Goal: Task Accomplishment & Management: Complete application form

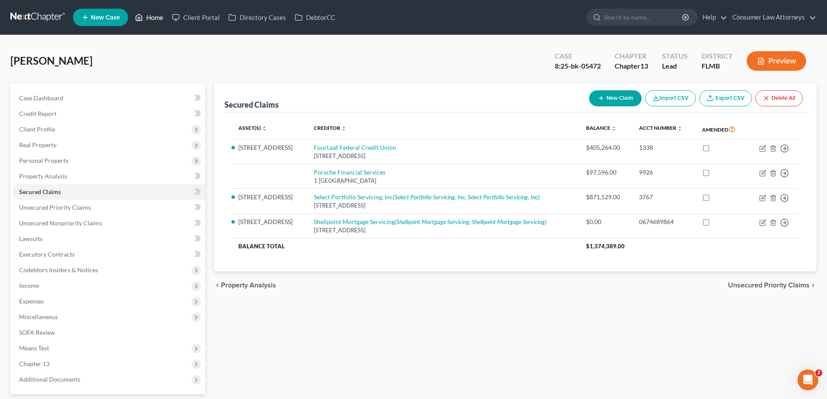
click at [165, 20] on link "Home" at bounding box center [149, 18] width 37 height 16
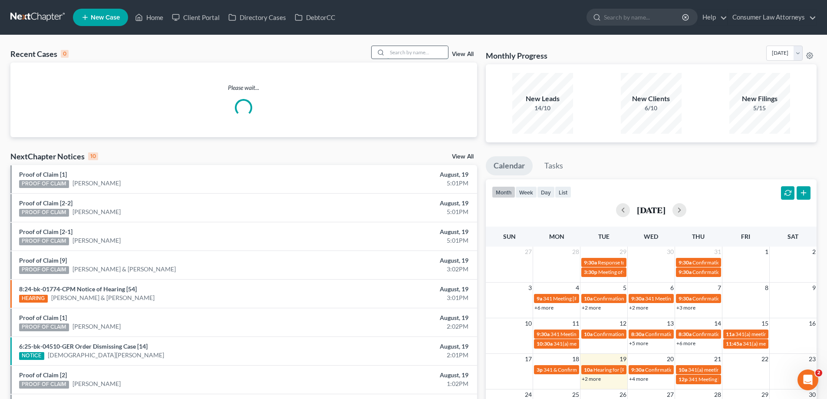
click at [404, 55] on input "search" at bounding box center [417, 52] width 61 height 13
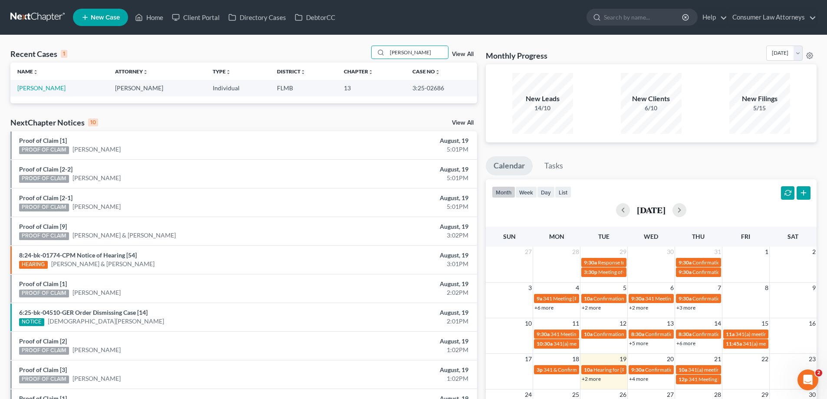
type input "[PERSON_NAME]"
drag, startPoint x: 436, startPoint y: 89, endPoint x: 394, endPoint y: 87, distance: 42.6
click at [394, 87] on tr "[PERSON_NAME], [PERSON_NAME] [PERSON_NAME] Individual FLMB 13 3:25-02686" at bounding box center [243, 88] width 467 height 16
copy tr "3:25-02686"
click at [29, 88] on link "[PERSON_NAME]" at bounding box center [41, 87] width 48 height 7
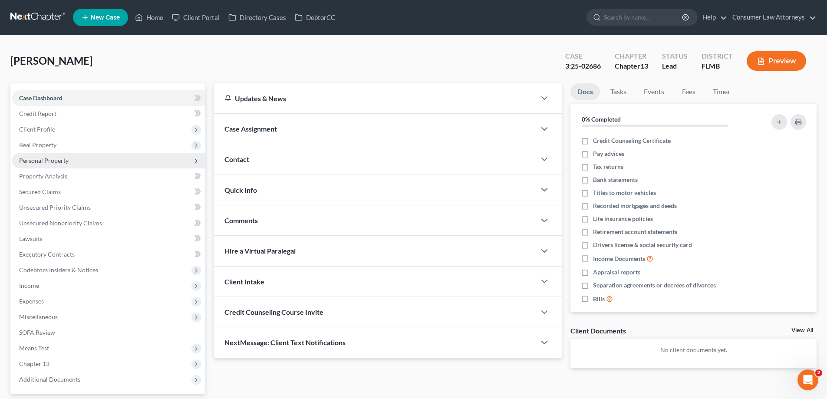
click at [42, 160] on span "Personal Property" at bounding box center [43, 160] width 49 height 7
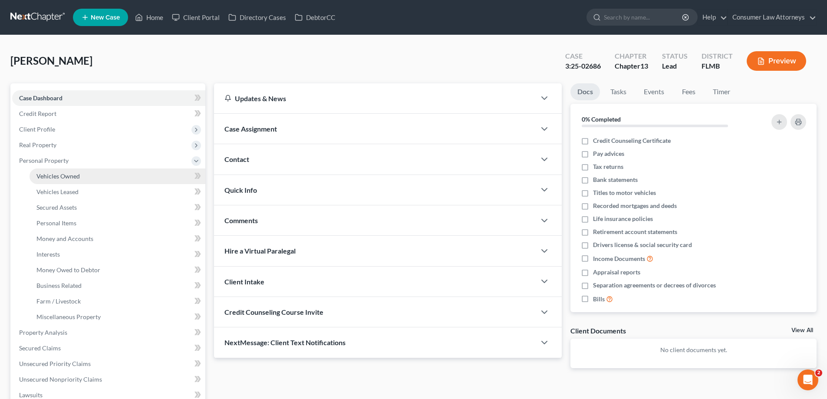
click at [66, 172] on span "Vehicles Owned" at bounding box center [57, 175] width 43 height 7
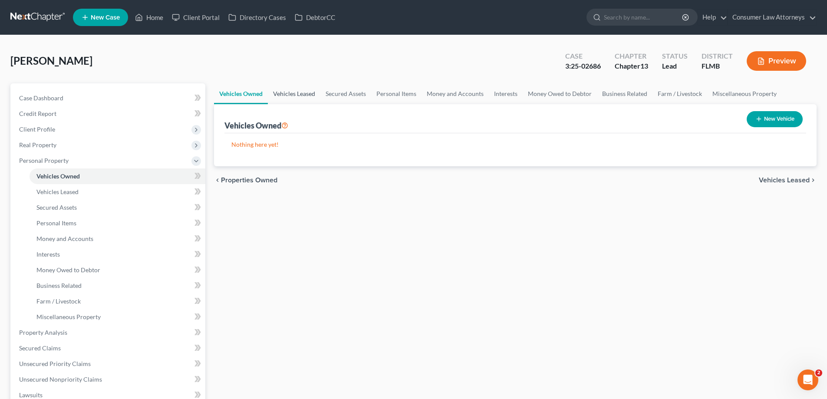
click at [309, 96] on link "Vehicles Leased" at bounding box center [294, 93] width 53 height 21
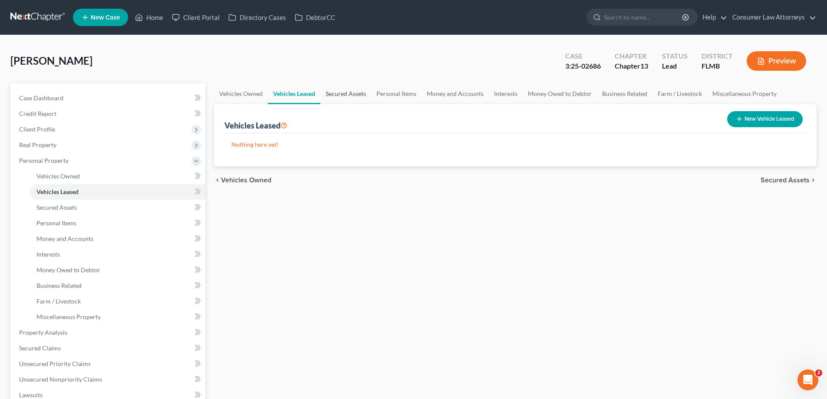
click at [350, 95] on link "Secured Assets" at bounding box center [345, 93] width 51 height 21
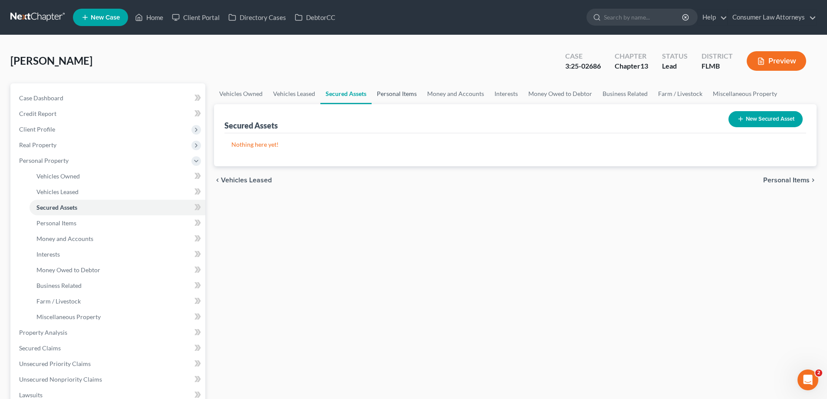
click at [398, 95] on link "Personal Items" at bounding box center [397, 93] width 50 height 21
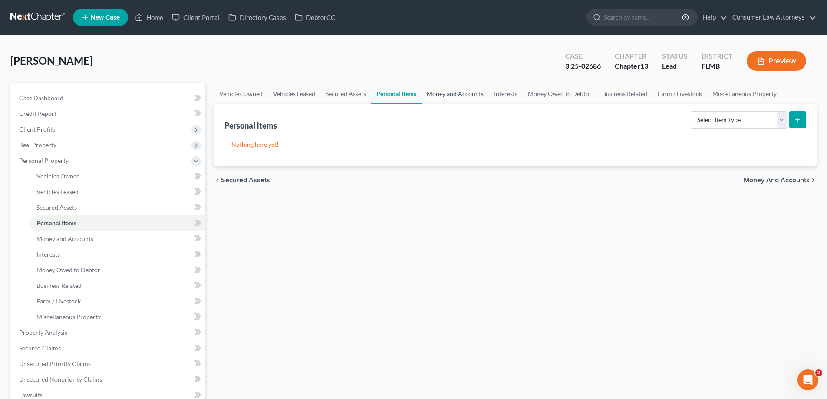
click at [460, 94] on link "Money and Accounts" at bounding box center [455, 93] width 67 height 21
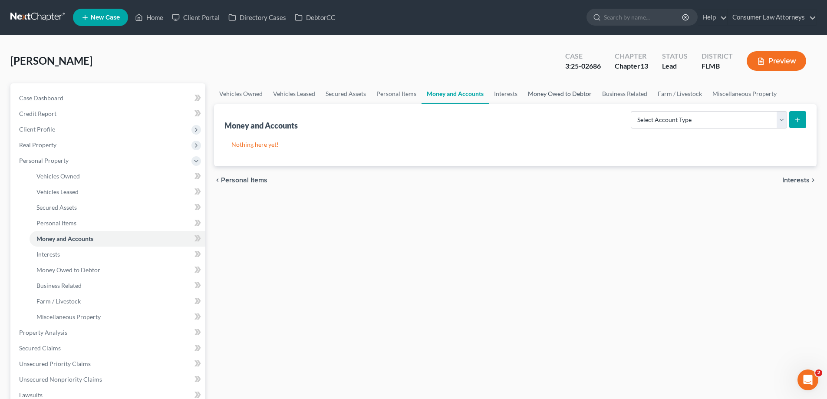
click at [527, 99] on link "Money Owed to Debtor" at bounding box center [560, 93] width 74 height 21
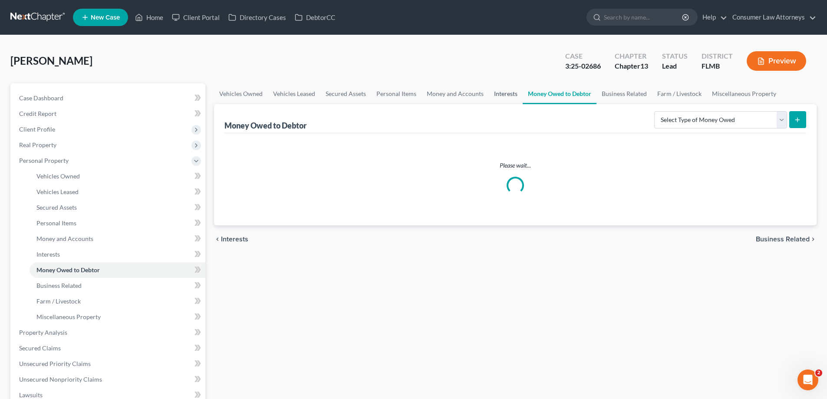
click at [512, 96] on link "Interests" at bounding box center [506, 93] width 34 height 21
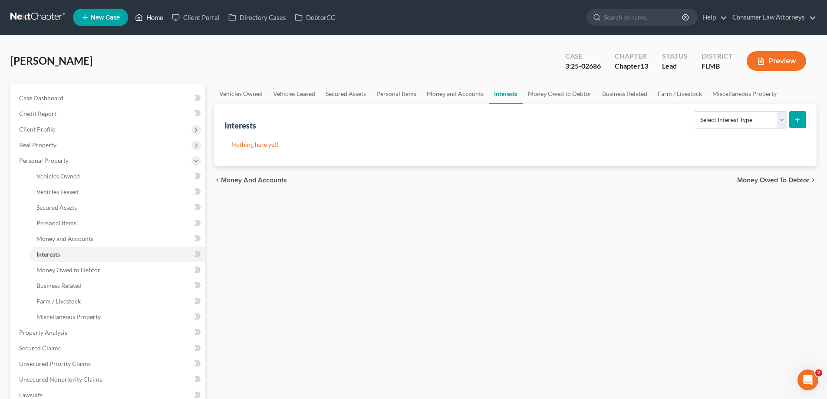
click at [152, 22] on link "Home" at bounding box center [149, 18] width 37 height 16
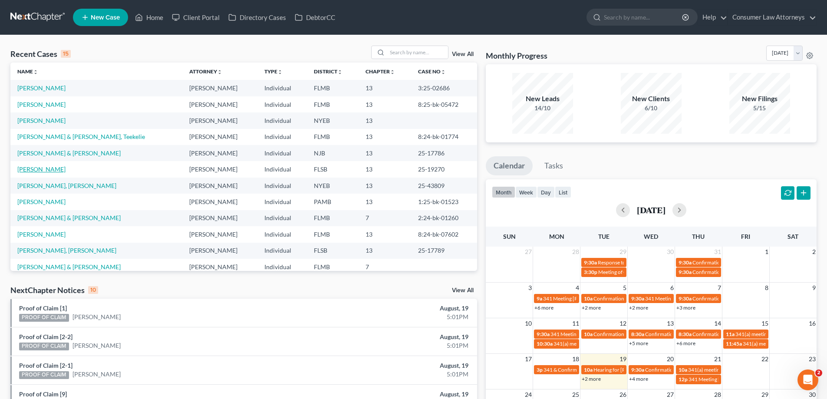
click at [39, 173] on link "[PERSON_NAME]" at bounding box center [41, 168] width 48 height 7
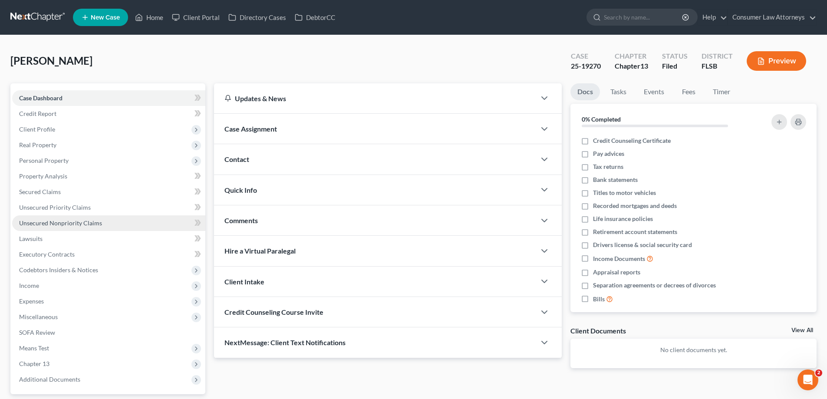
click at [59, 223] on span "Unsecured Nonpriority Claims" at bounding box center [60, 222] width 83 height 7
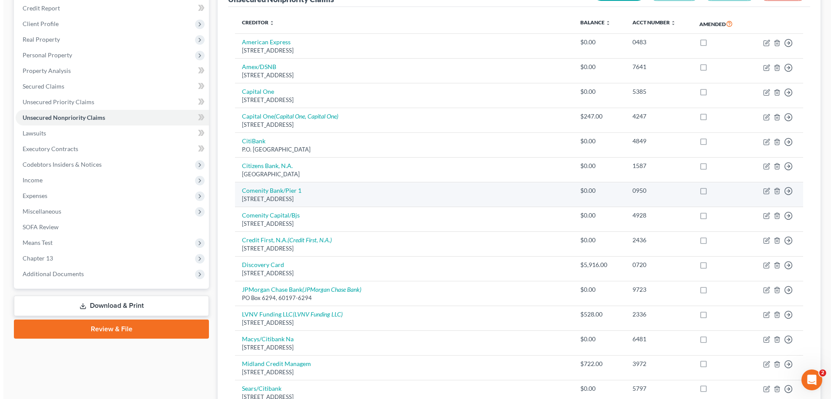
scroll to position [217, 0]
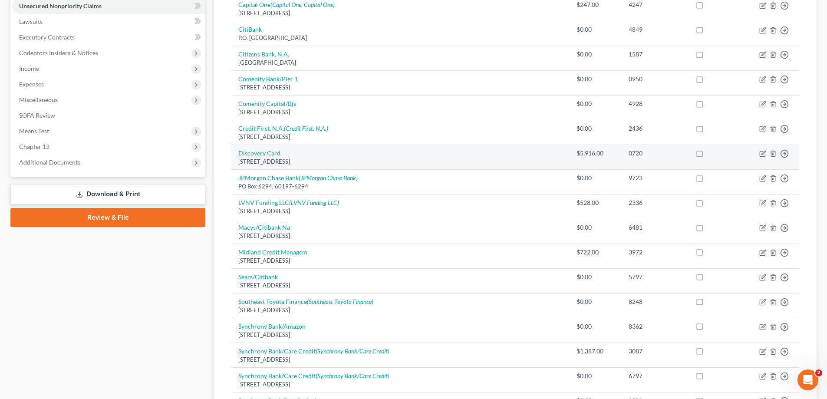
click at [267, 153] on link "Discovery Card" at bounding box center [259, 152] width 42 height 7
select select "46"
select select "2"
select select "0"
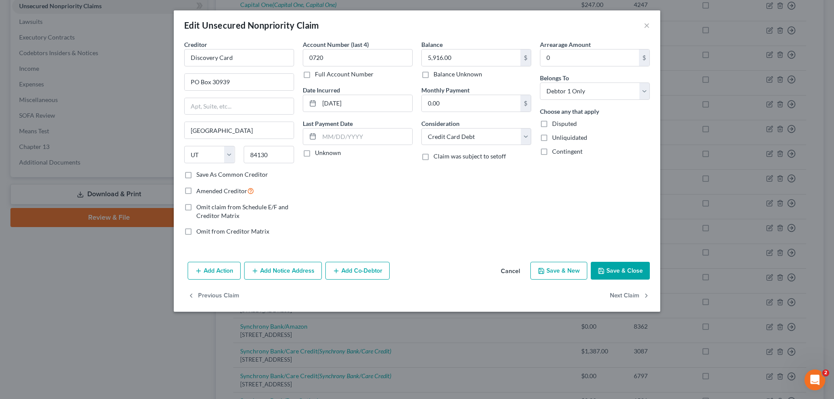
click at [271, 276] on button "Add Notice Address" at bounding box center [283, 271] width 78 height 18
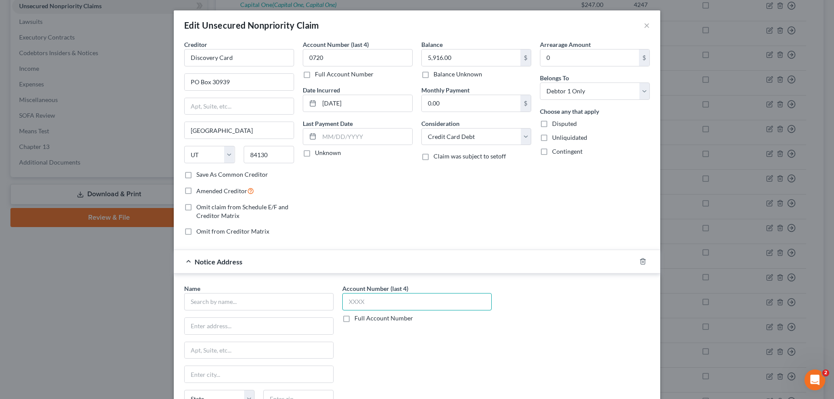
click at [359, 303] on input "text" at bounding box center [416, 301] width 149 height 17
type input "0720"
click at [315, 304] on input "text" at bounding box center [258, 301] width 149 height 17
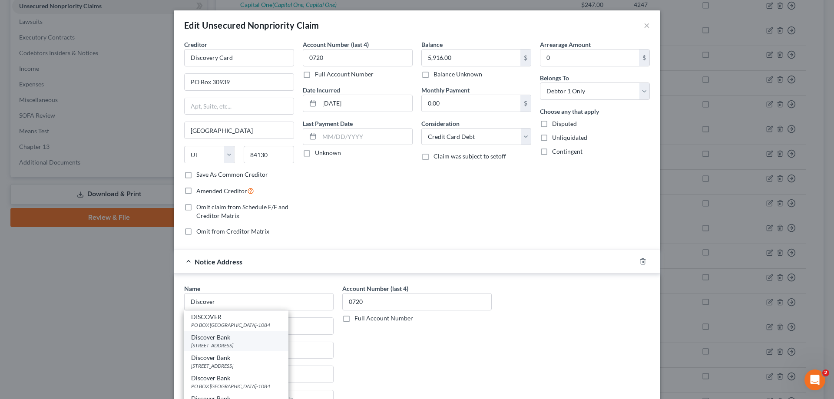
click at [248, 346] on div "[STREET_ADDRESS]" at bounding box center [236, 345] width 90 height 7
type input "Discover Bank"
type input "PO Box 3025"
type input "[GEOGRAPHIC_DATA]"
select select "36"
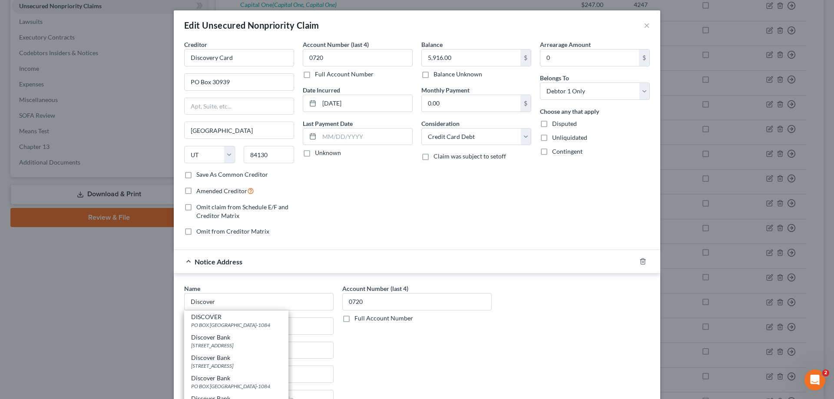
type input "43054"
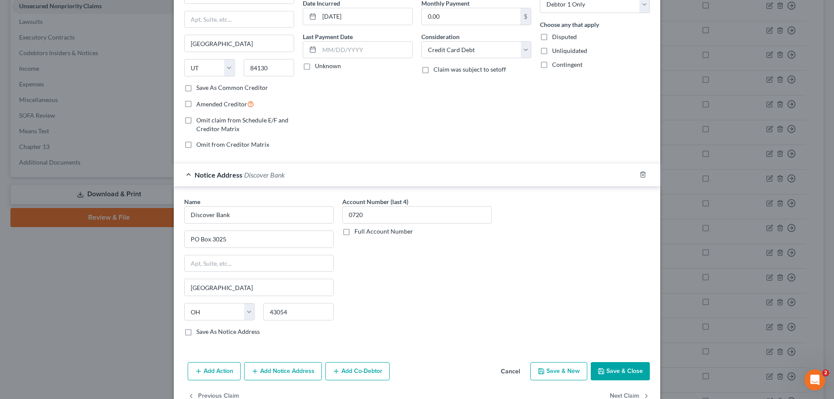
click at [304, 377] on button "Add Notice Address" at bounding box center [283, 371] width 78 height 18
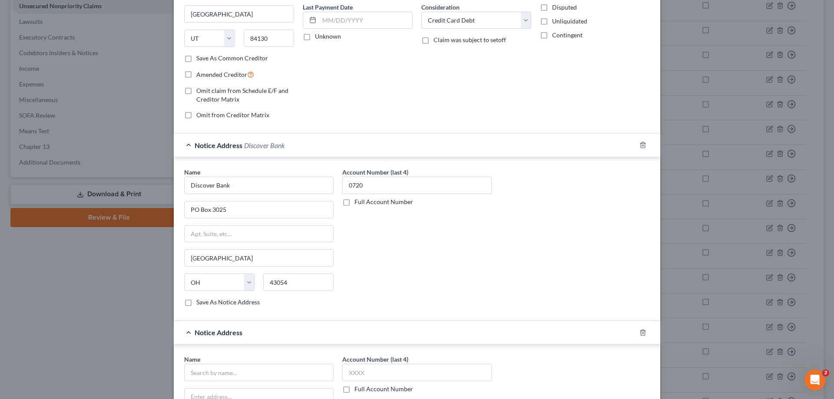
scroll to position [154, 0]
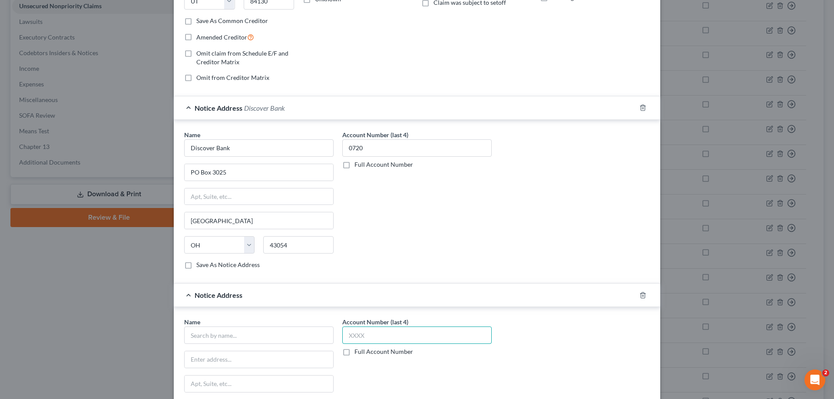
click at [400, 336] on input "text" at bounding box center [416, 334] width 149 height 17
type input "0712"
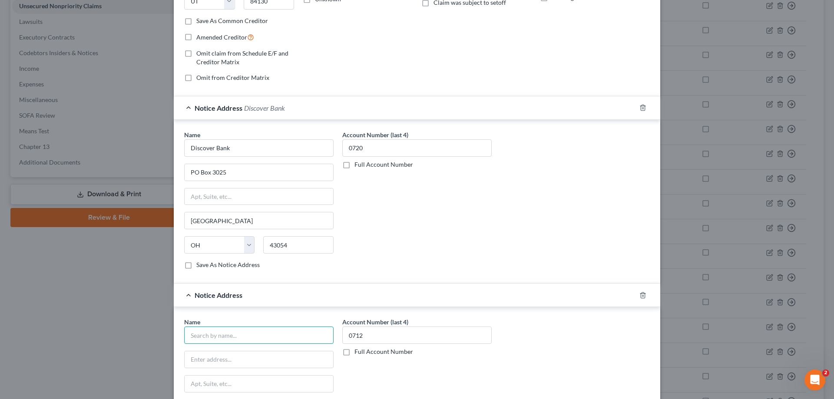
click at [310, 336] on input "text" at bounding box center [258, 334] width 149 height 17
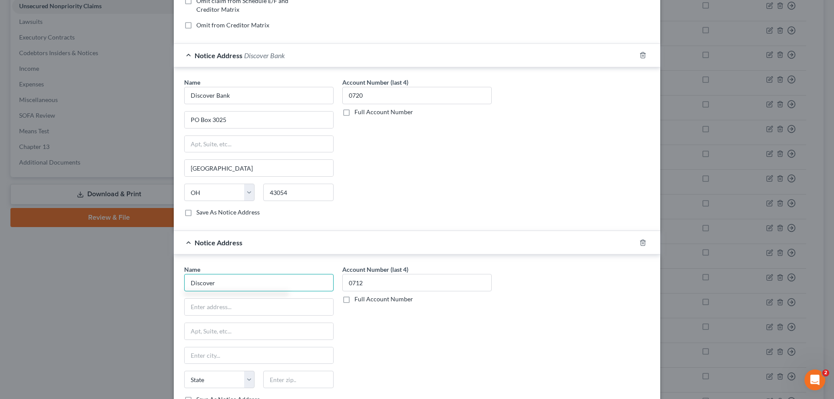
scroll to position [241, 0]
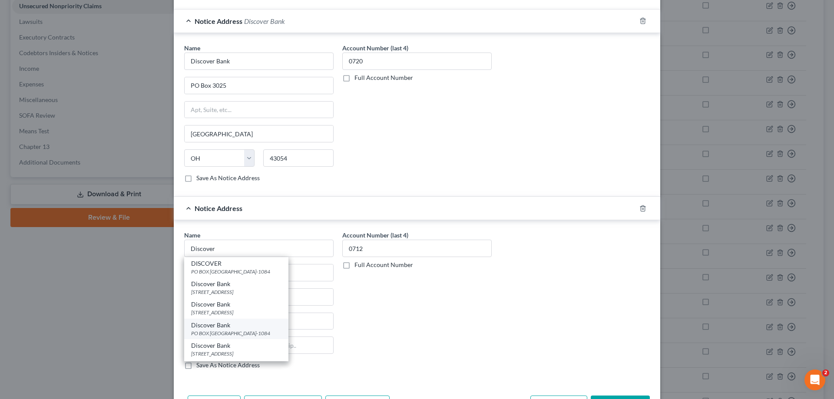
click at [240, 330] on div "PO BOX [GEOGRAPHIC_DATA]-1084" at bounding box center [236, 333] width 90 height 7
type input "Discover Bank"
type input "PO BOX 71084"
type input "CHARLOTTE"
select select "28"
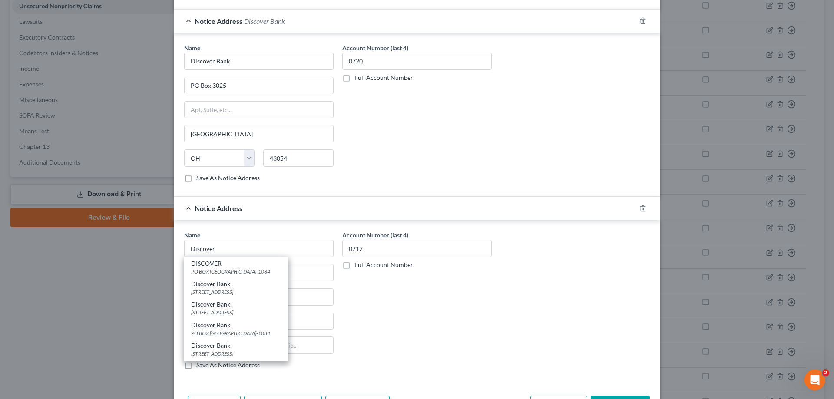
type input "28272-1084"
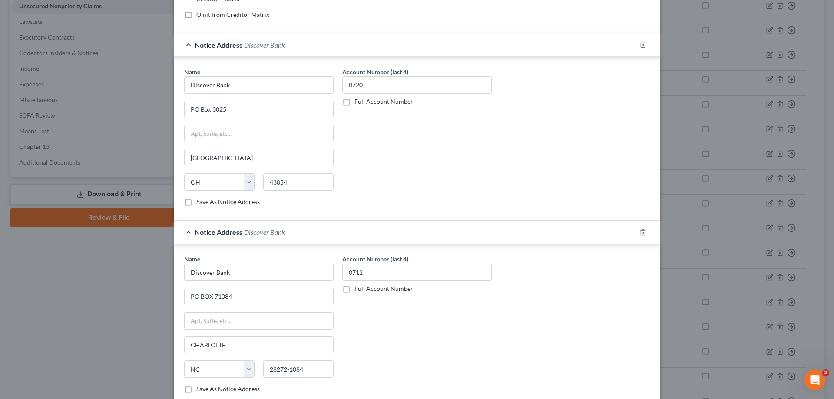
scroll to position [297, 0]
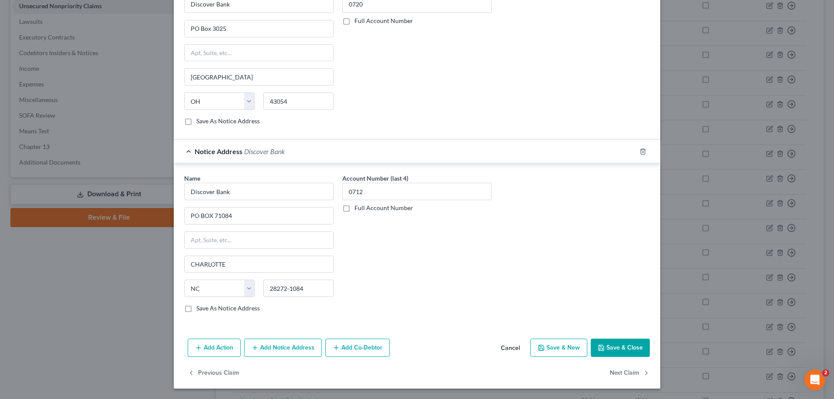
click at [624, 352] on button "Save & Close" at bounding box center [619, 348] width 59 height 18
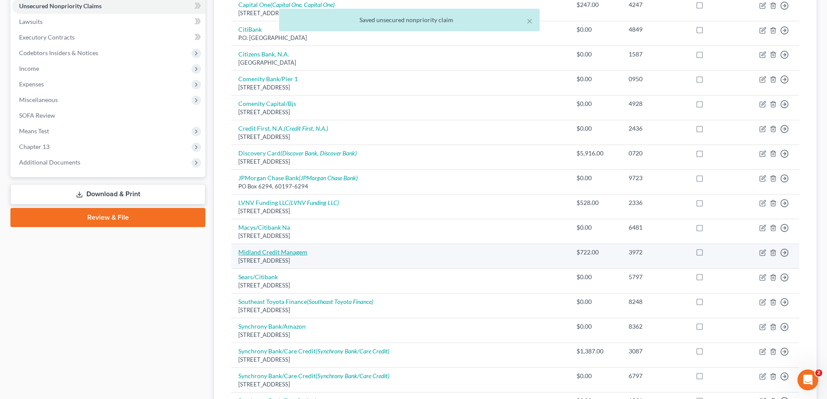
click at [301, 255] on link "Midland Credit Managem" at bounding box center [272, 251] width 69 height 7
select select "23"
select select "0"
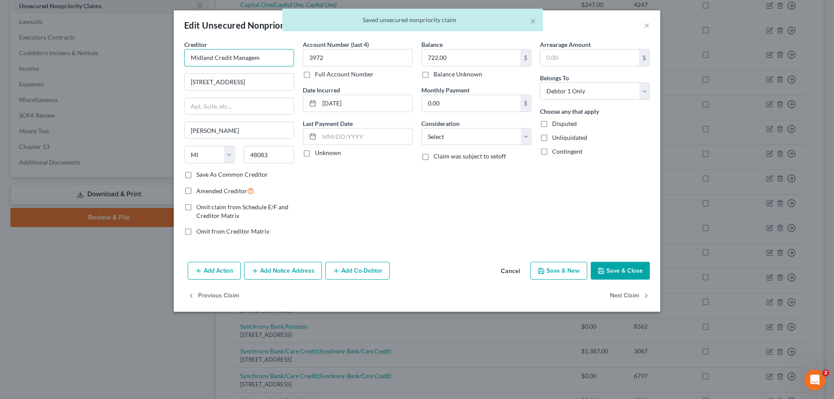
click at [275, 56] on input "Midland Credit Managem" at bounding box center [239, 57] width 110 height 17
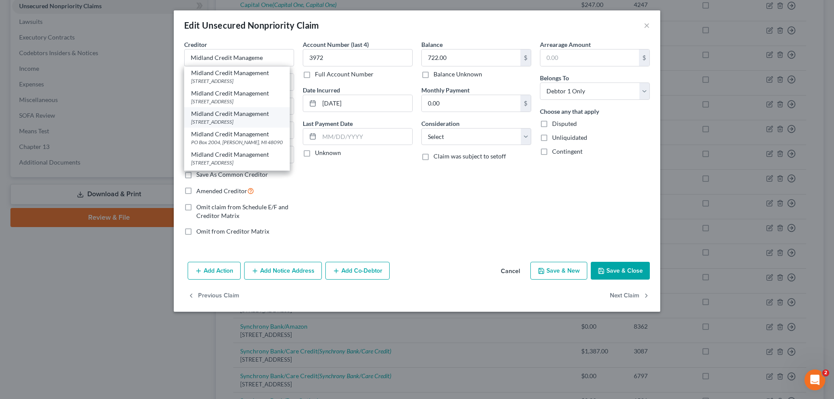
click at [251, 125] on div "[STREET_ADDRESS]" at bounding box center [237, 121] width 92 height 7
type input "Midland Credit Management"
type input "[STREET_ADDRESS]"
type input "Suite 300"
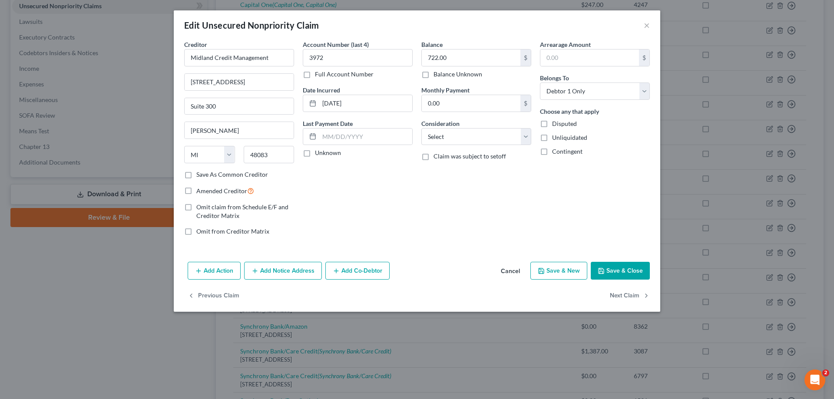
click at [296, 269] on button "Add Notice Address" at bounding box center [283, 271] width 78 height 18
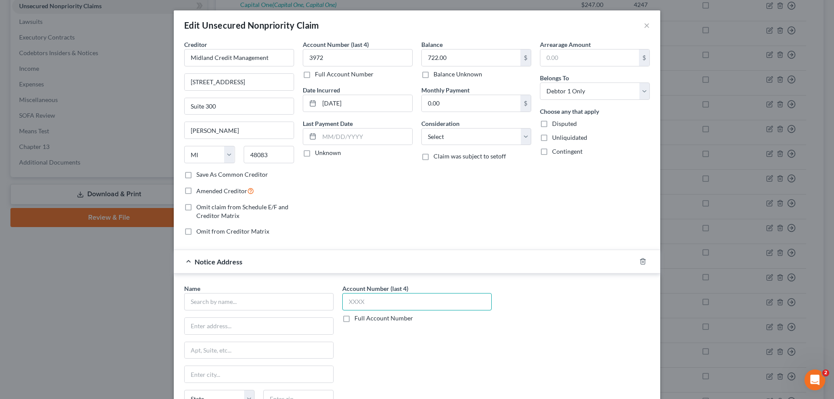
click at [395, 295] on input "text" at bounding box center [416, 301] width 149 height 17
type input "3972"
click at [278, 308] on input "text" at bounding box center [258, 301] width 149 height 17
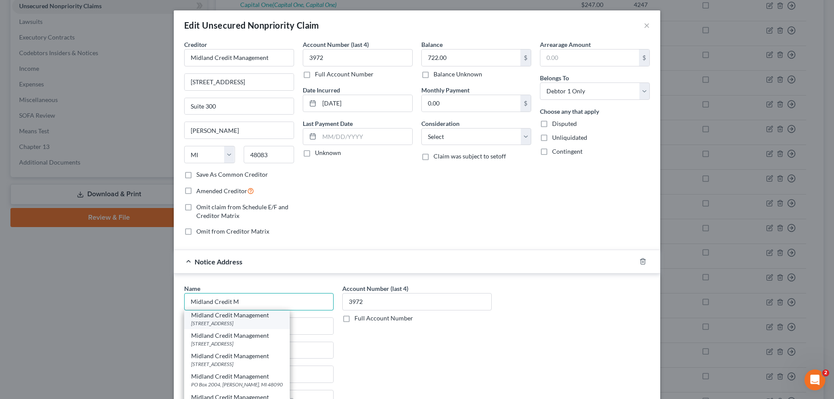
scroll to position [43, 0]
click at [242, 357] on div "Midland Credit Management" at bounding box center [237, 355] width 92 height 9
type input "Midland Credit Management"
type input "PO Box 2004"
type input "[PERSON_NAME]"
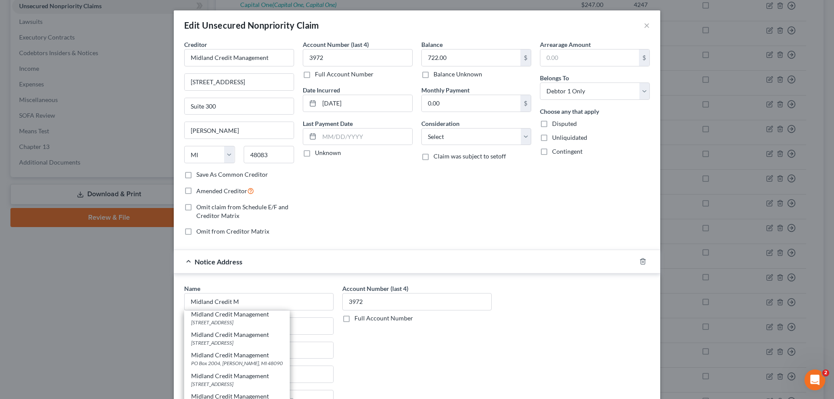
select select "23"
type input "48090"
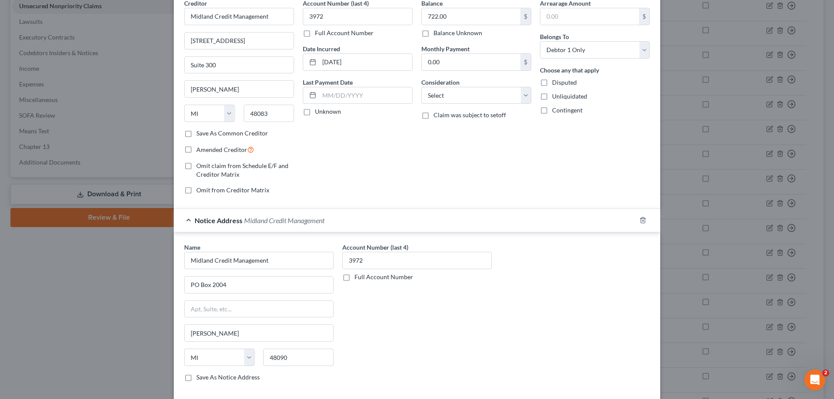
scroll to position [110, 0]
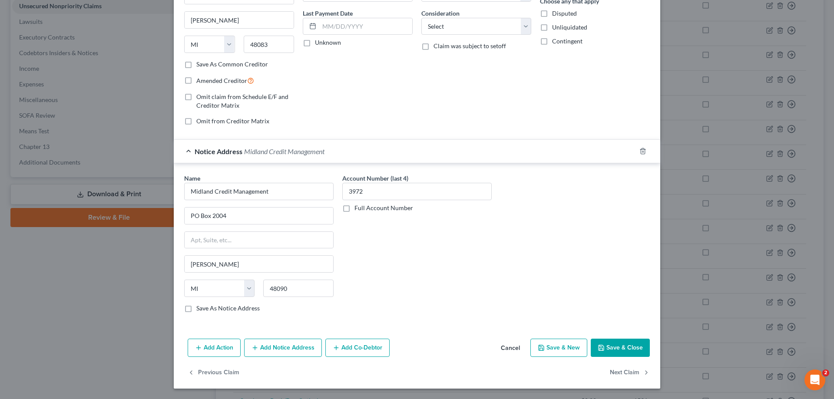
click at [287, 345] on button "Add Notice Address" at bounding box center [283, 348] width 78 height 18
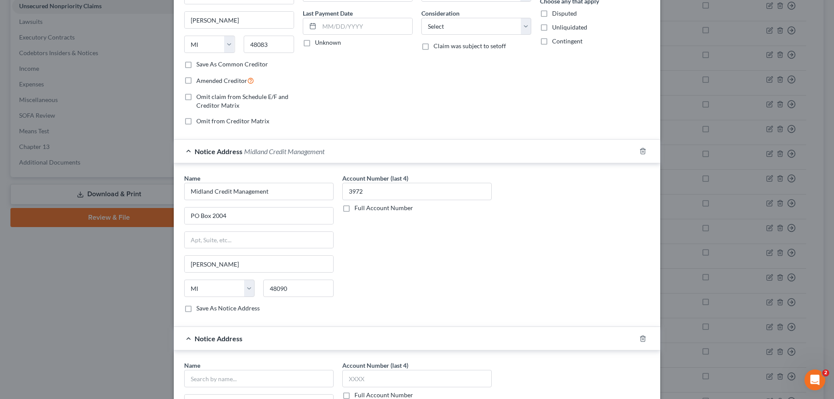
scroll to position [197, 0]
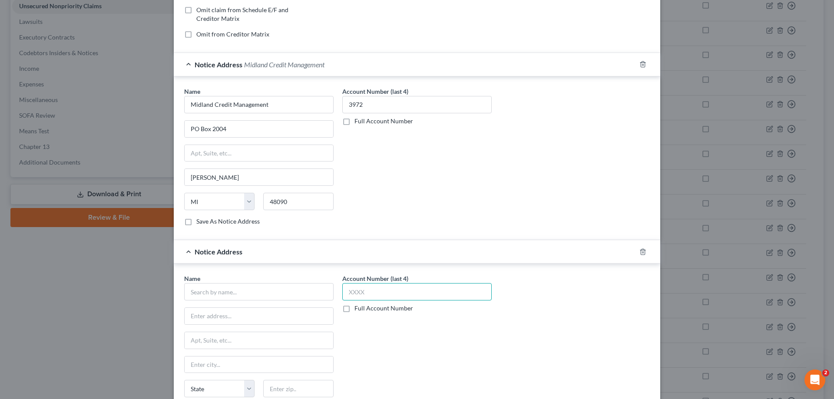
click at [441, 290] on input "text" at bounding box center [416, 291] width 149 height 17
type input "3972"
click at [294, 290] on input "text" at bounding box center [258, 291] width 149 height 17
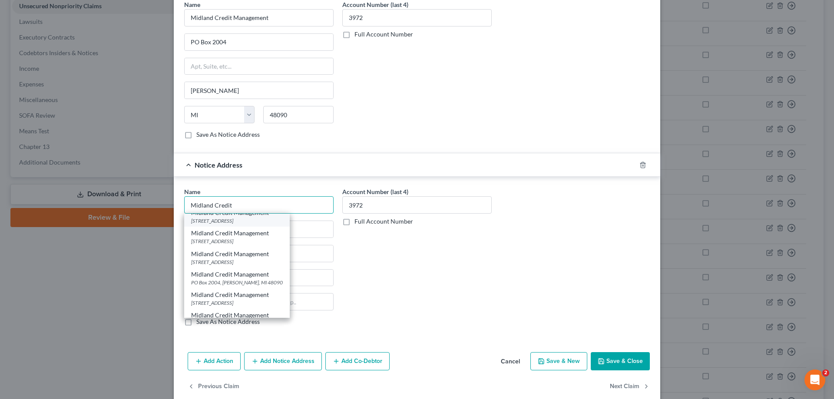
scroll to position [43, 0]
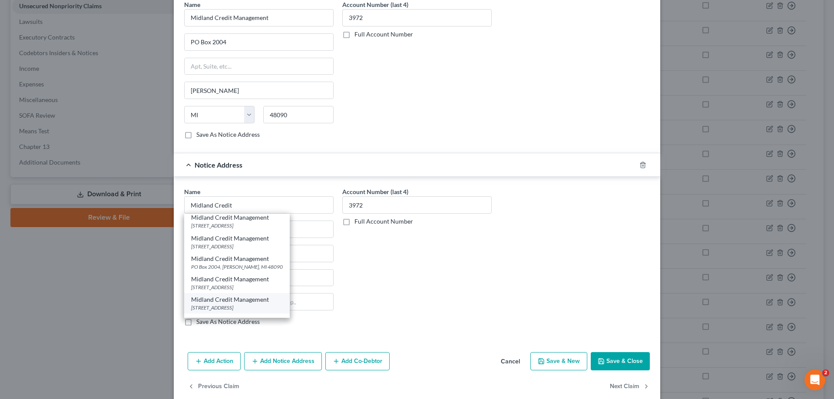
click at [267, 310] on div "[STREET_ADDRESS]" at bounding box center [237, 307] width 92 height 7
type input "Midland Credit Management"
type input "[STREET_ADDRESS]"
type input "Suite 200"
type input "[GEOGRAPHIC_DATA]"
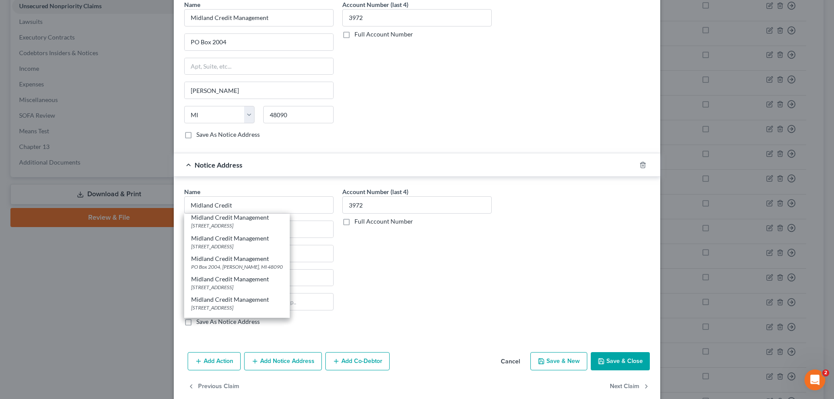
select select "4"
type input "92123"
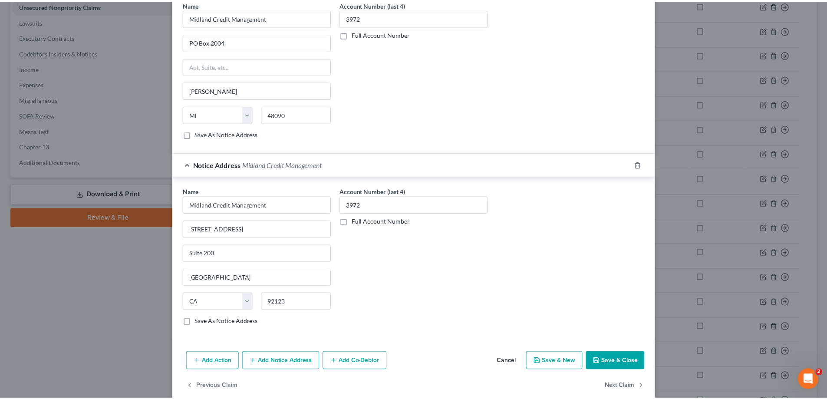
scroll to position [0, 0]
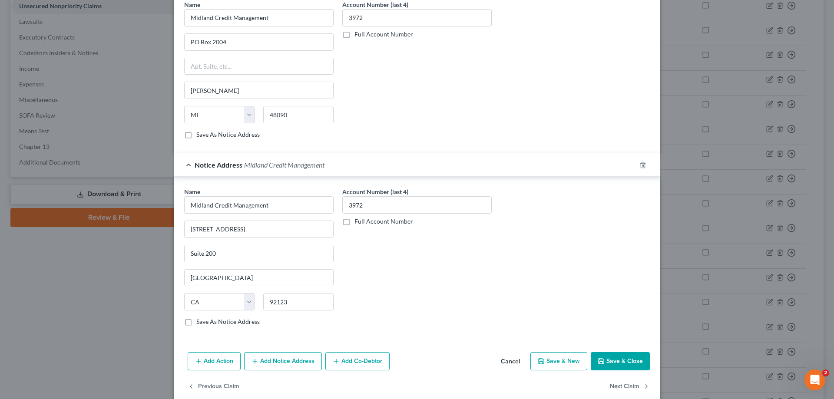
click at [615, 362] on button "Save & Close" at bounding box center [619, 361] width 59 height 18
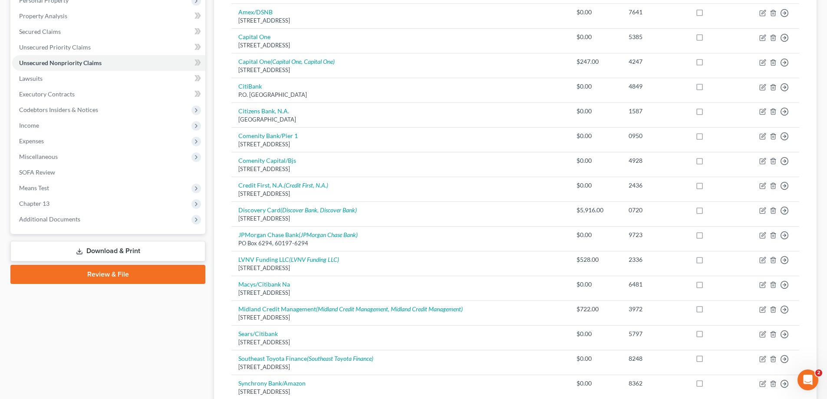
scroll to position [62, 0]
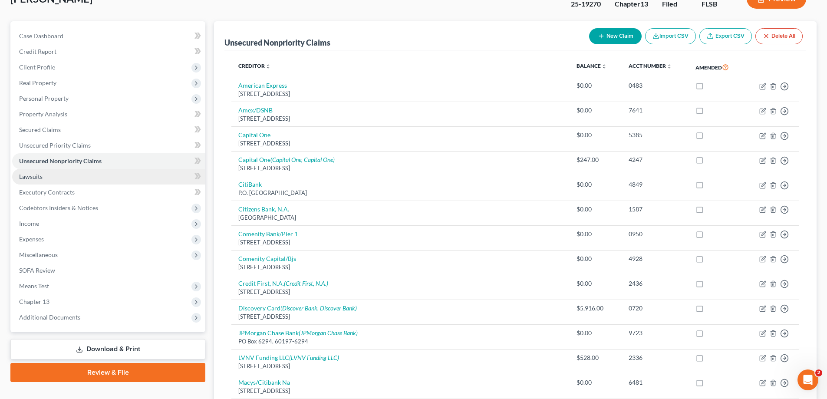
click at [36, 179] on span "Lawsuits" at bounding box center [30, 176] width 23 height 7
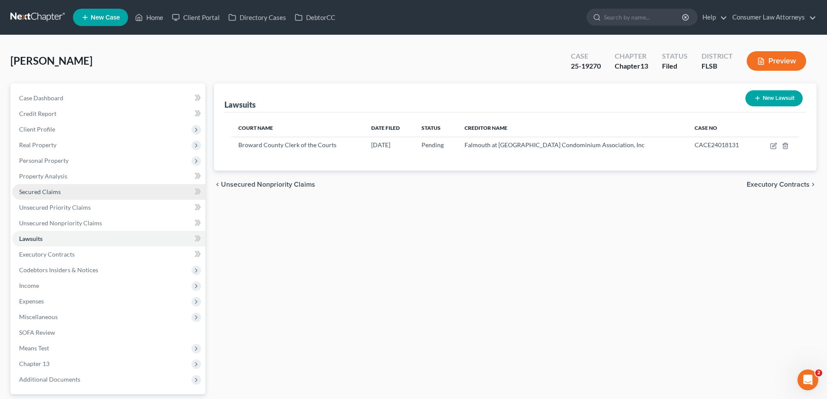
click at [47, 191] on span "Secured Claims" at bounding box center [40, 191] width 42 height 7
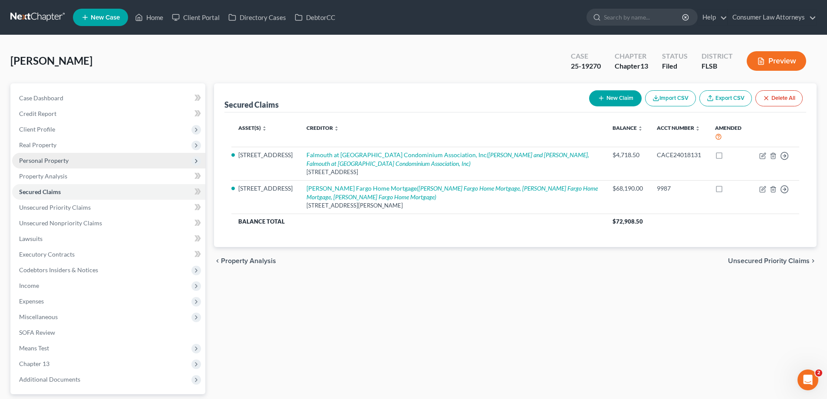
click at [32, 162] on span "Personal Property" at bounding box center [43, 160] width 49 height 7
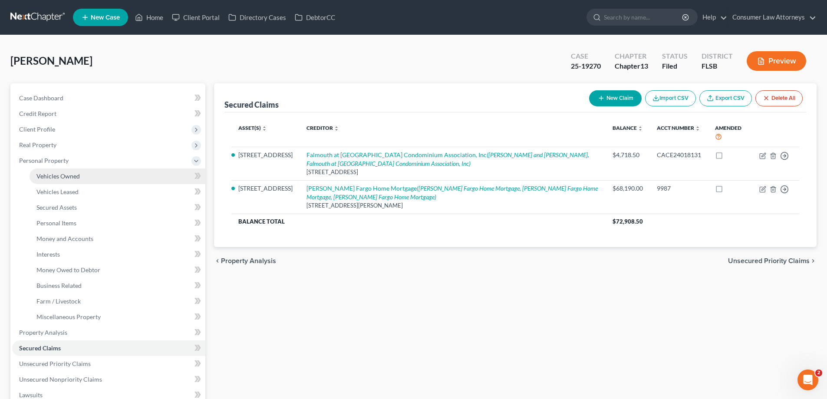
click at [76, 181] on link "Vehicles Owned" at bounding box center [118, 176] width 176 height 16
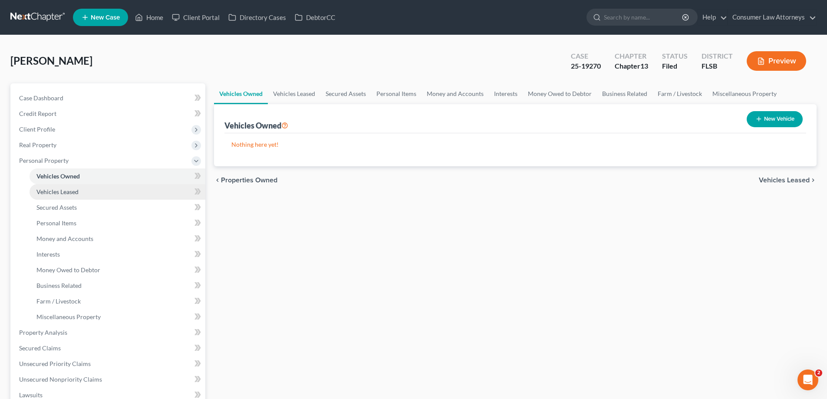
click at [74, 191] on span "Vehicles Leased" at bounding box center [57, 191] width 42 height 7
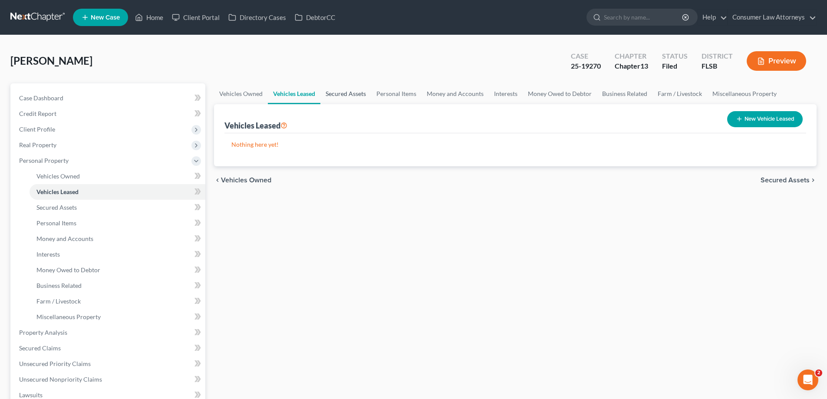
click at [333, 96] on link "Secured Assets" at bounding box center [345, 93] width 51 height 21
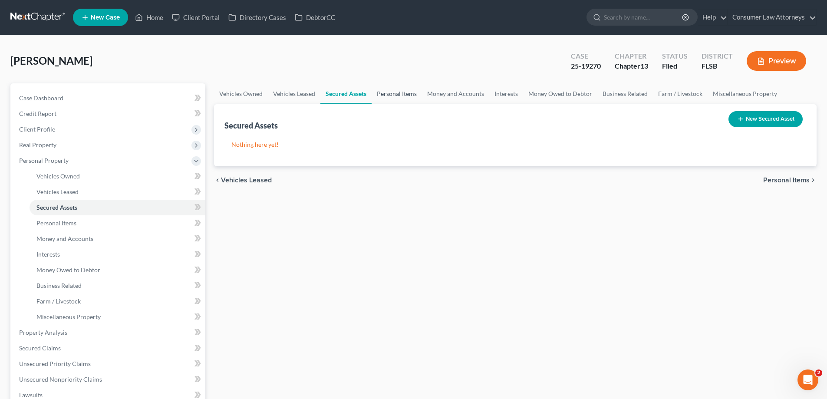
click at [399, 96] on link "Personal Items" at bounding box center [397, 93] width 50 height 21
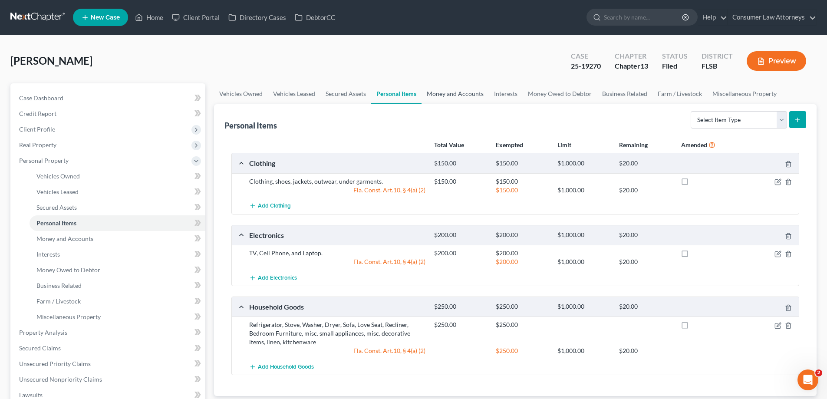
click at [475, 100] on link "Money and Accounts" at bounding box center [455, 93] width 67 height 21
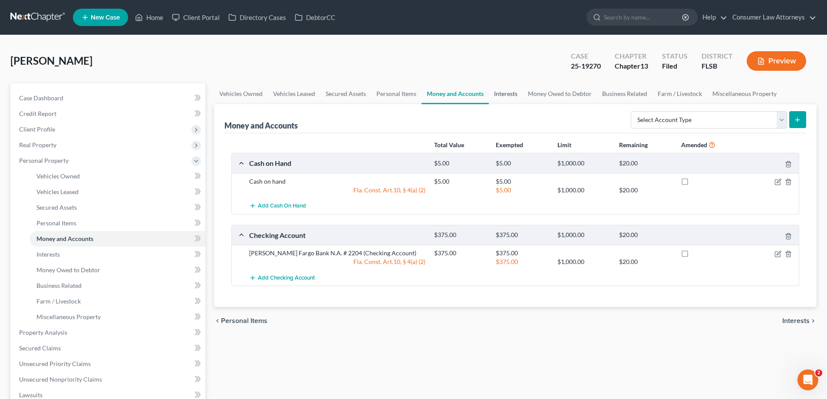
click at [503, 95] on link "Interests" at bounding box center [506, 93] width 34 height 21
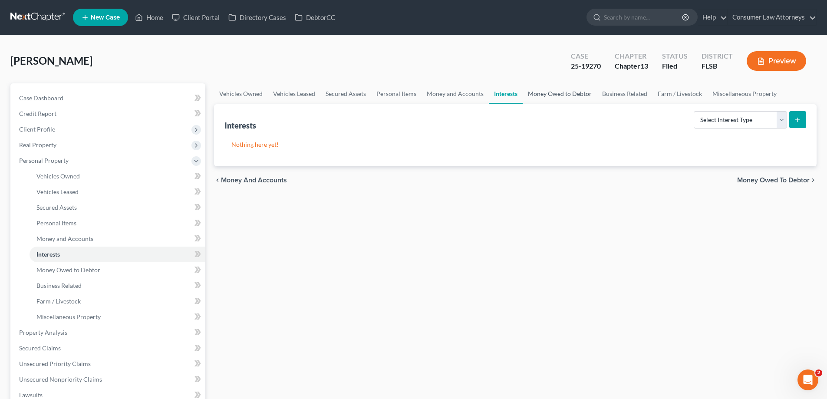
click at [544, 94] on link "Money Owed to Debtor" at bounding box center [560, 93] width 74 height 21
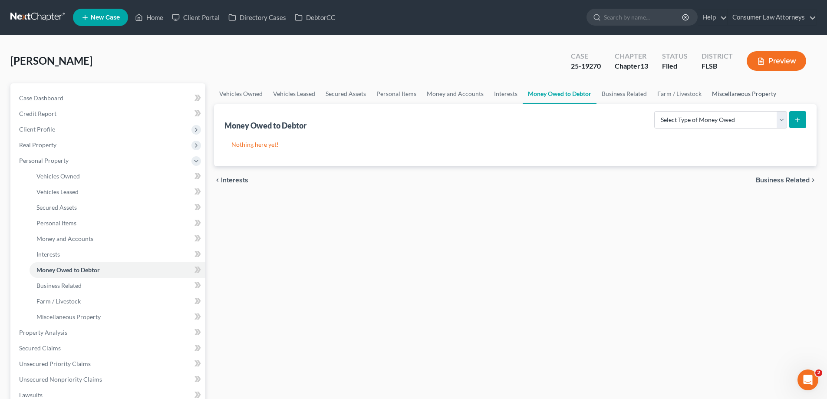
click at [735, 94] on link "Miscellaneous Property" at bounding box center [744, 93] width 75 height 21
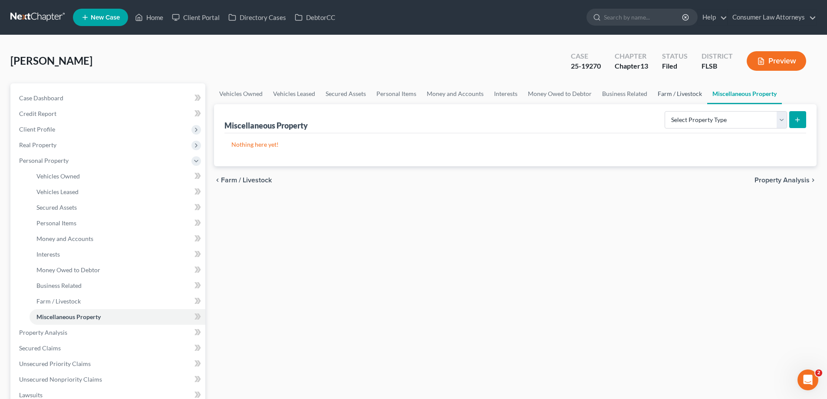
click at [692, 96] on link "Farm / Livestock" at bounding box center [680, 93] width 55 height 21
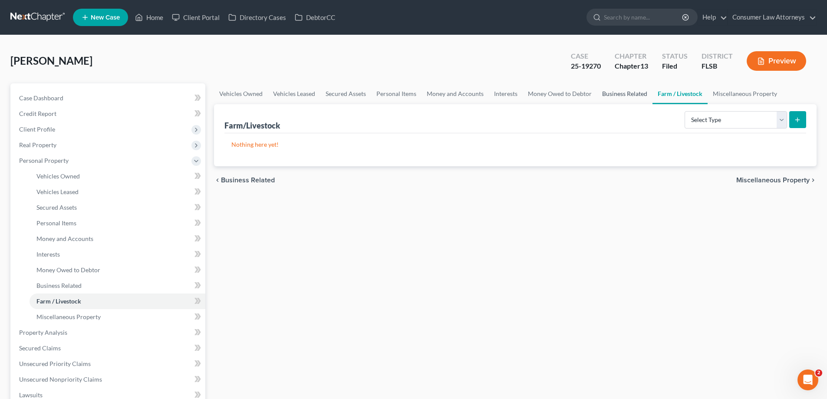
click at [627, 96] on link "Business Related" at bounding box center [625, 93] width 56 height 21
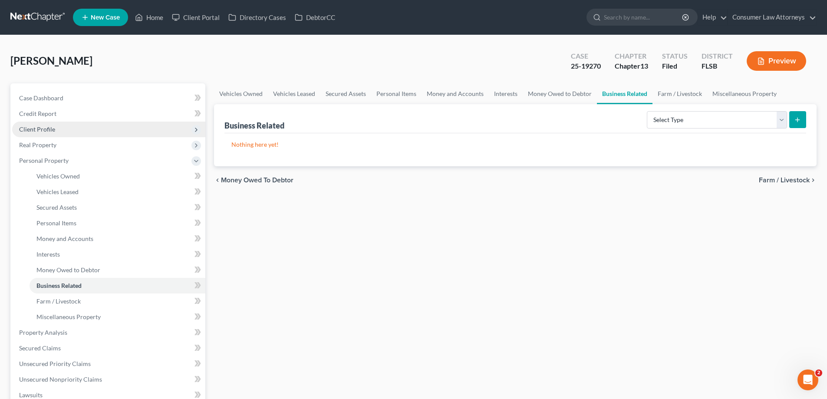
click at [45, 131] on span "Client Profile" at bounding box center [37, 128] width 36 height 7
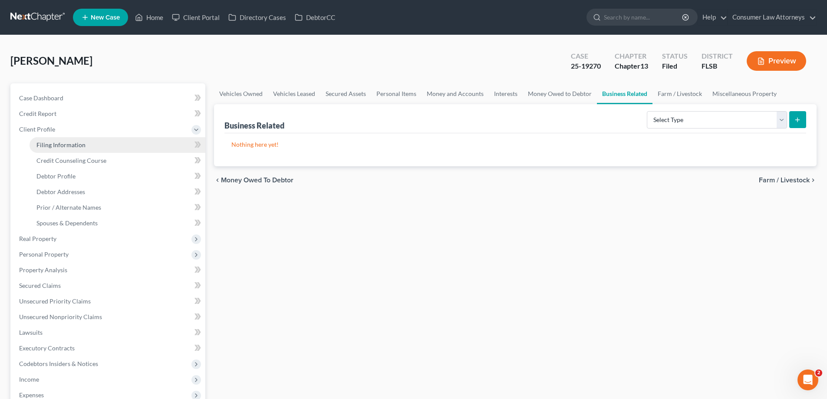
click at [47, 142] on span "Filing Information" at bounding box center [60, 144] width 49 height 7
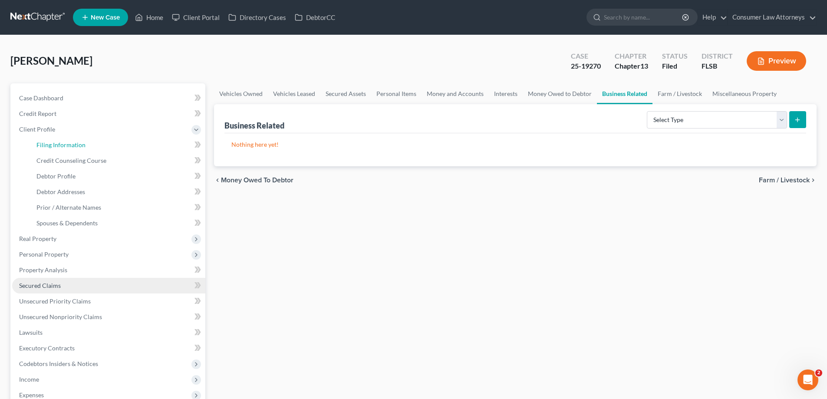
select select "1"
select select "0"
select select "3"
select select "1"
select select "9"
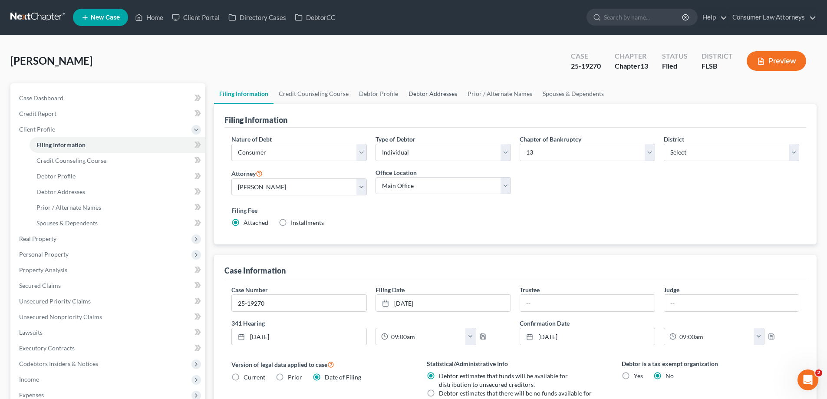
click at [444, 93] on link "Debtor Addresses" at bounding box center [432, 93] width 59 height 21
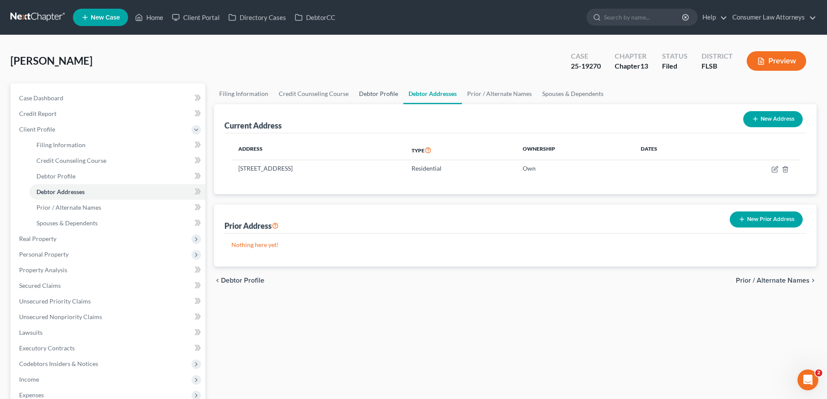
click at [382, 97] on link "Debtor Profile" at bounding box center [378, 93] width 49 height 21
select select "1"
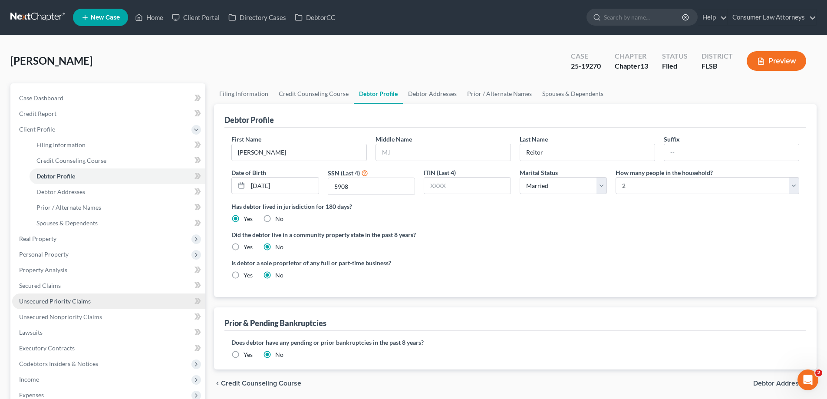
click at [33, 301] on span "Unsecured Priority Claims" at bounding box center [55, 300] width 72 height 7
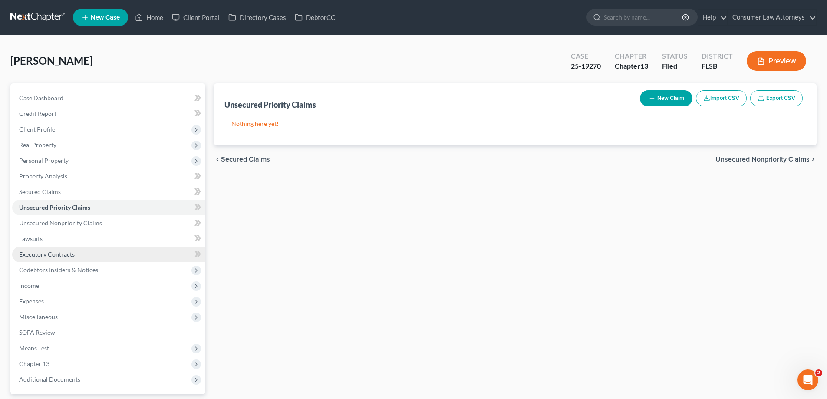
click at [34, 284] on span "Income" at bounding box center [29, 285] width 20 height 7
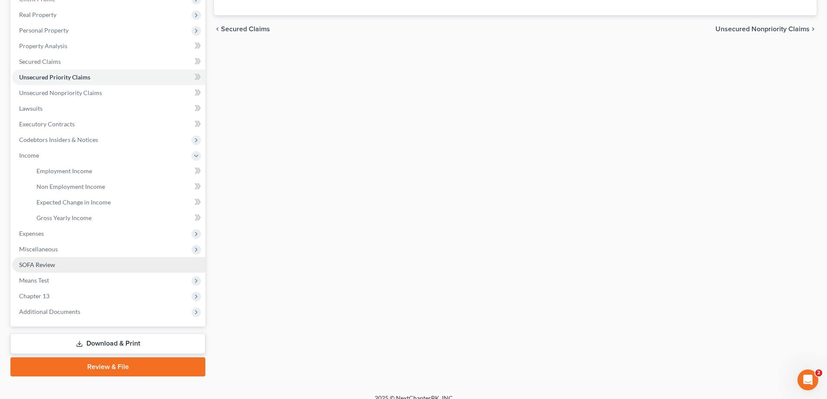
click at [34, 270] on link "SOFA Review" at bounding box center [108, 265] width 193 height 16
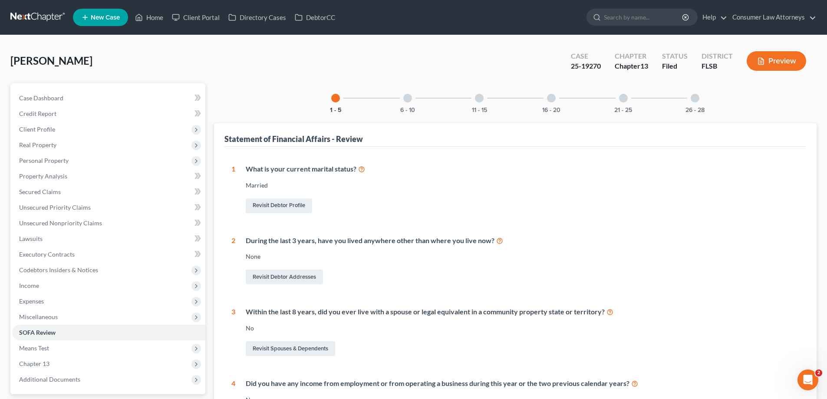
click at [551, 95] on div at bounding box center [551, 98] width 9 height 9
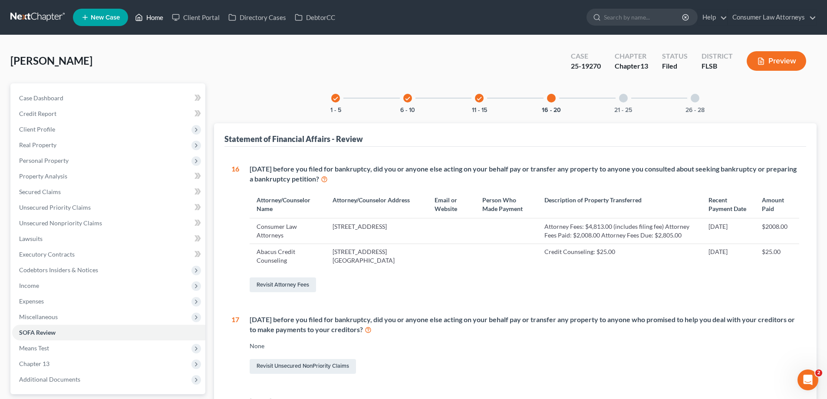
click at [153, 19] on link "Home" at bounding box center [149, 18] width 37 height 16
